Goal: Use online tool/utility: Utilize a website feature to perform a specific function

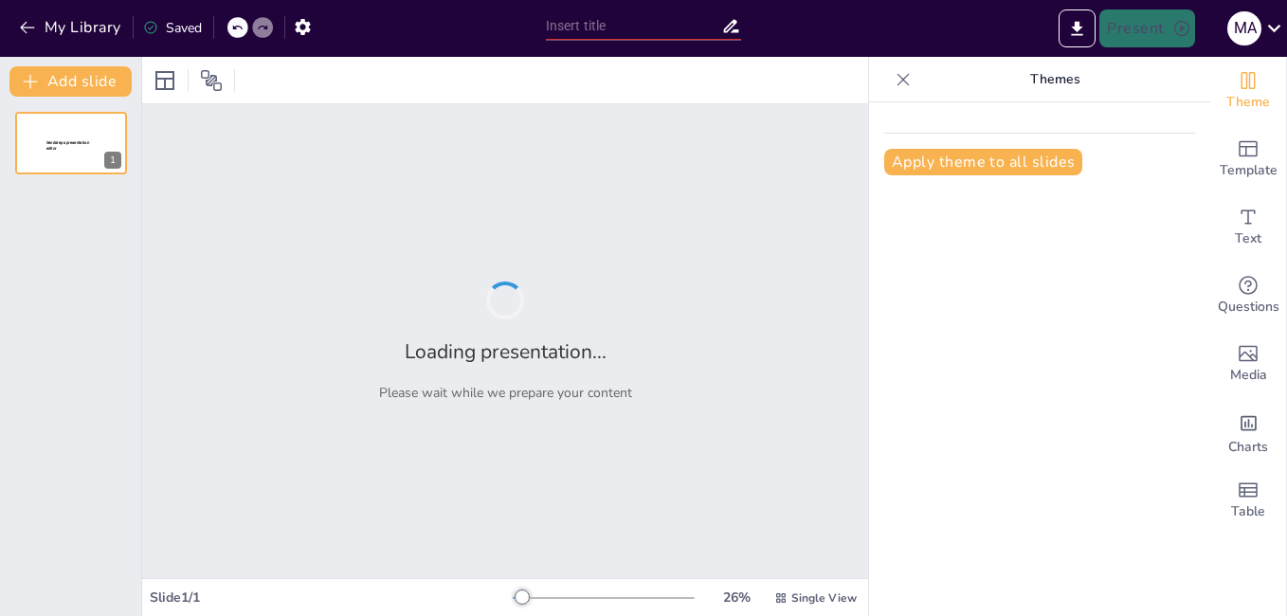
type input "Empoderamiento Estudiantil: La Importancia del Proyecto de Vida en el Bachiller…"
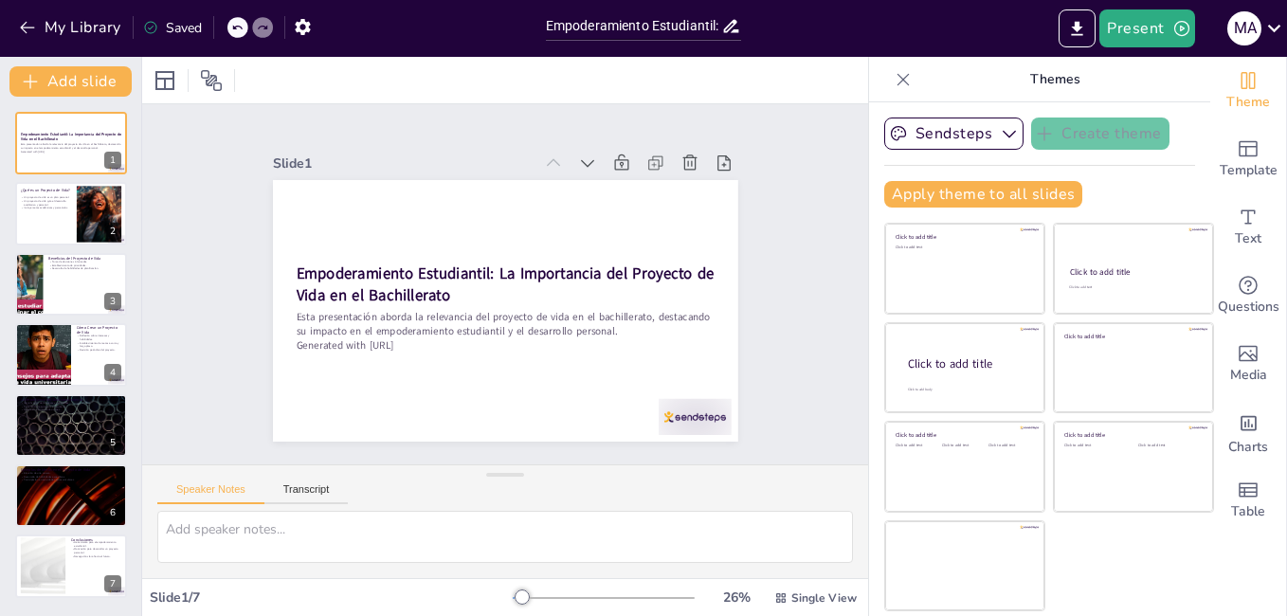
click at [884, 155] on div "Sendsteps Create theme Apply theme to all slides Click to add title Click to ad…" at bounding box center [1039, 169] width 311 height 105
click at [15, 26] on button "My Library" at bounding box center [71, 27] width 115 height 30
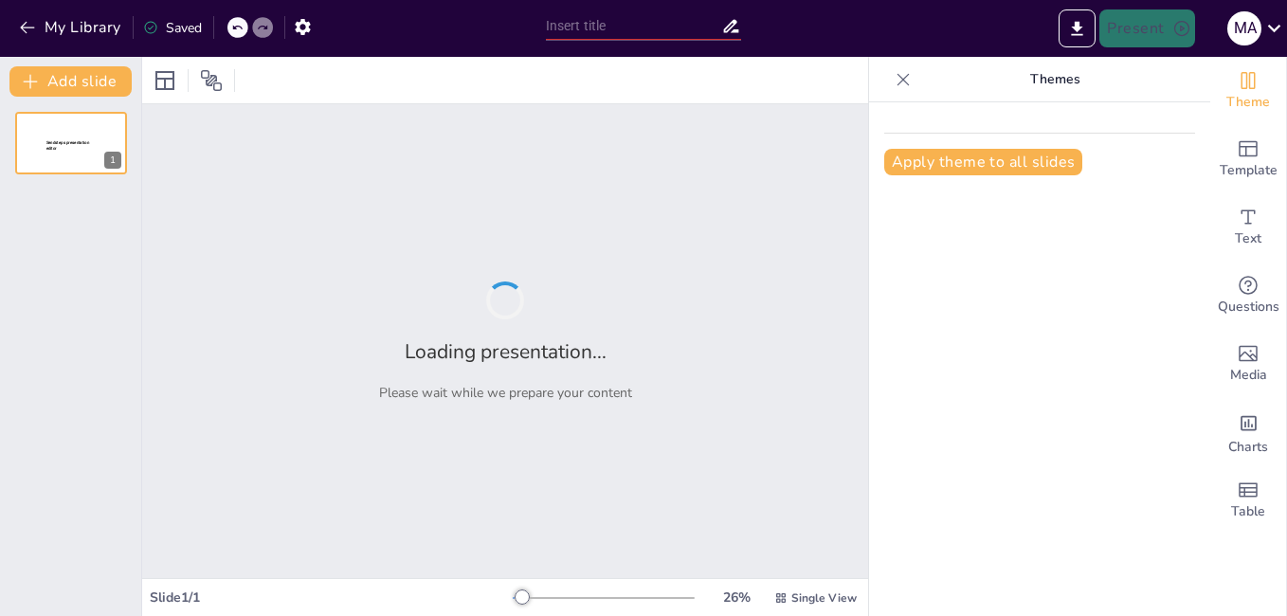
type input "Empoderamiento Estudiantil: La Importancia del Proyecto de Vida en el Bachiller…"
